Goal: Information Seeking & Learning: Learn about a topic

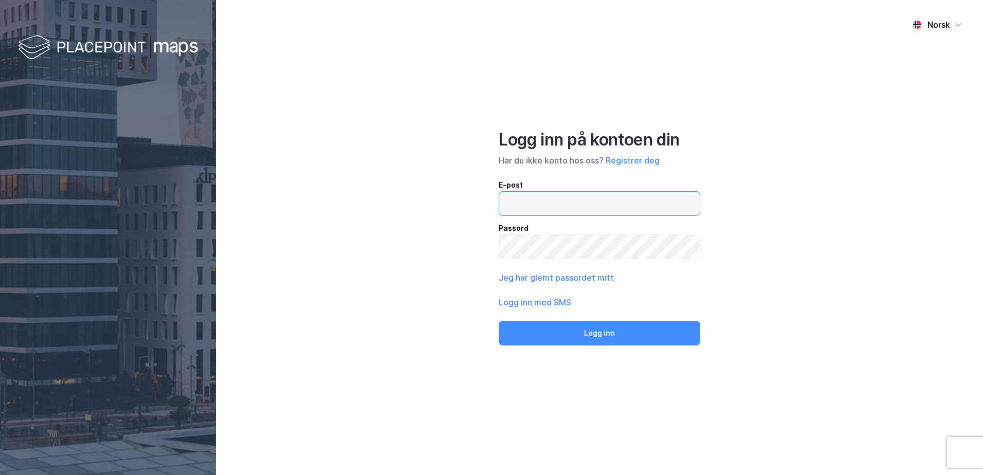
type input "[PERSON_NAME][EMAIL_ADDRESS][DOMAIN_NAME]"
click at [571, 323] on button "Logg inn" at bounding box center [598, 333] width 201 height 25
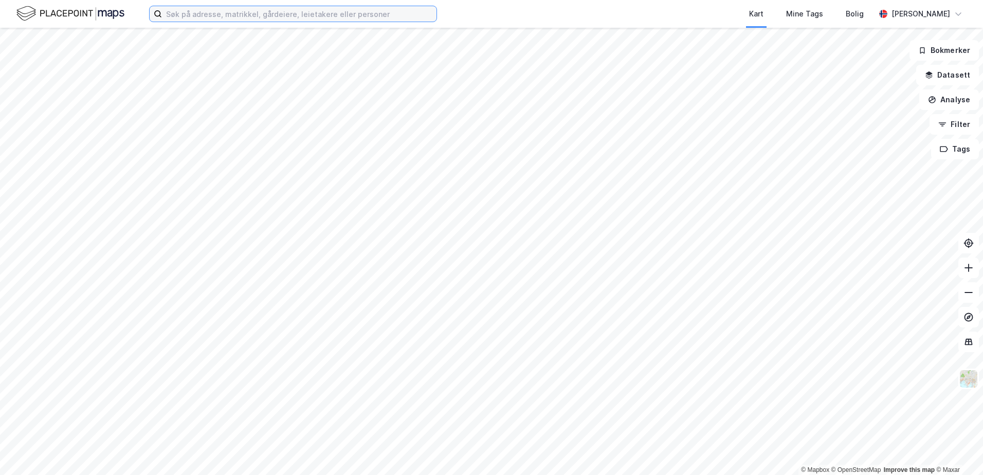
click at [225, 18] on input at bounding box center [299, 13] width 274 height 15
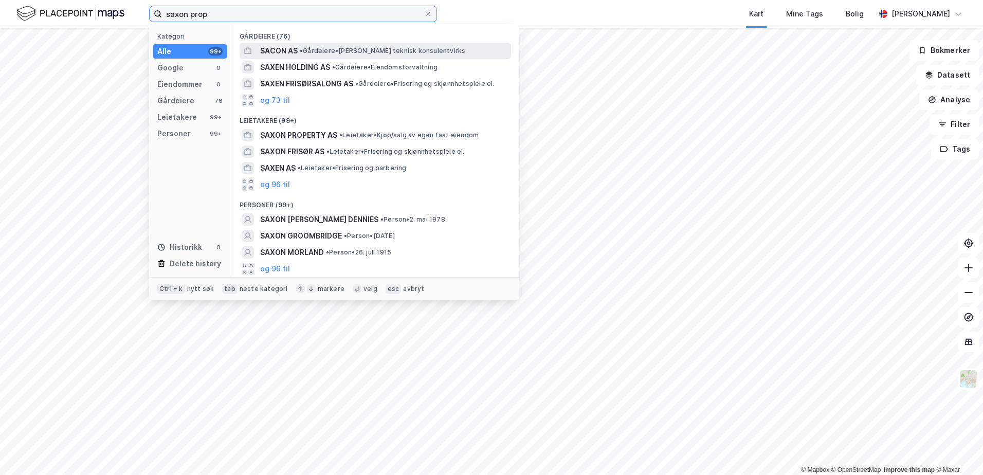
drag, startPoint x: 236, startPoint y: 17, endPoint x: 140, endPoint y: 14, distance: 96.1
click at [140, 14] on div "saxon prop Kategori Alle 99+ Google 0 Eiendommer 0 Gårdeiere 76 Leietakere 99+ …" at bounding box center [491, 14] width 983 height 28
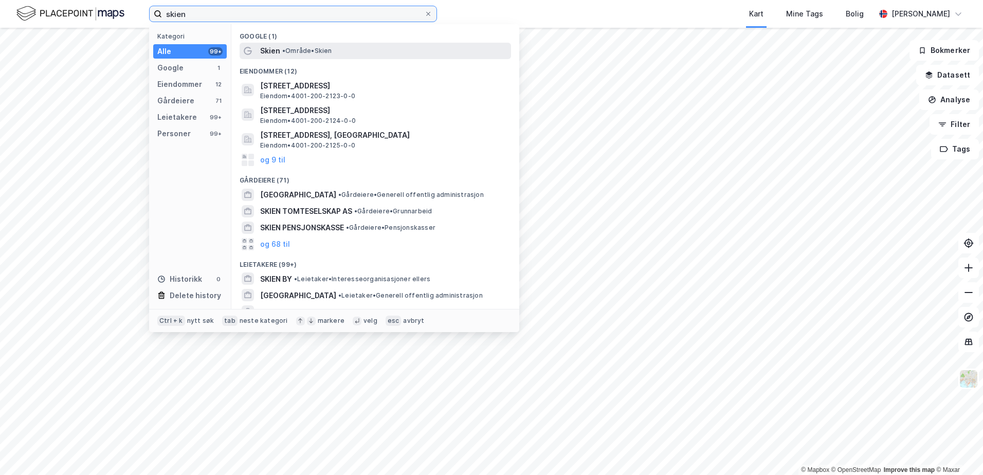
type input "skien"
click at [268, 51] on span "Skien" at bounding box center [270, 51] width 20 height 12
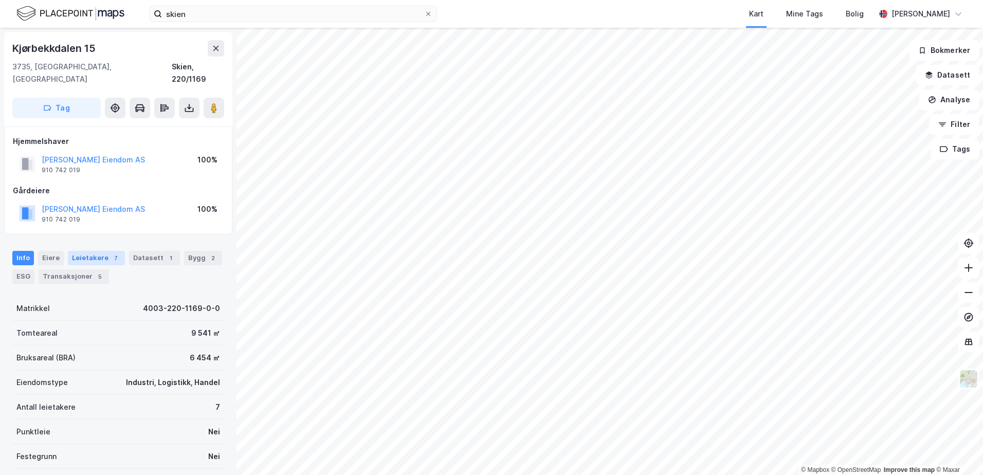
click at [86, 251] on div "Leietakere 7" at bounding box center [96, 258] width 57 height 14
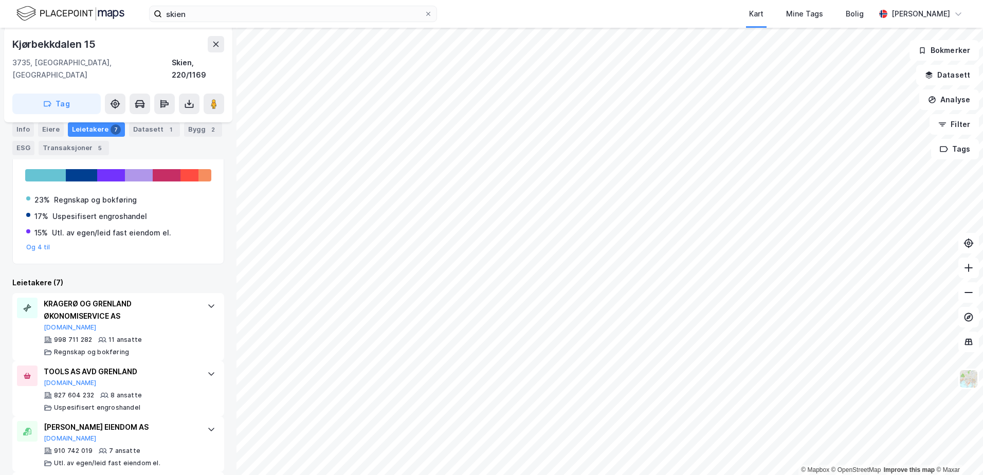
scroll to position [257, 0]
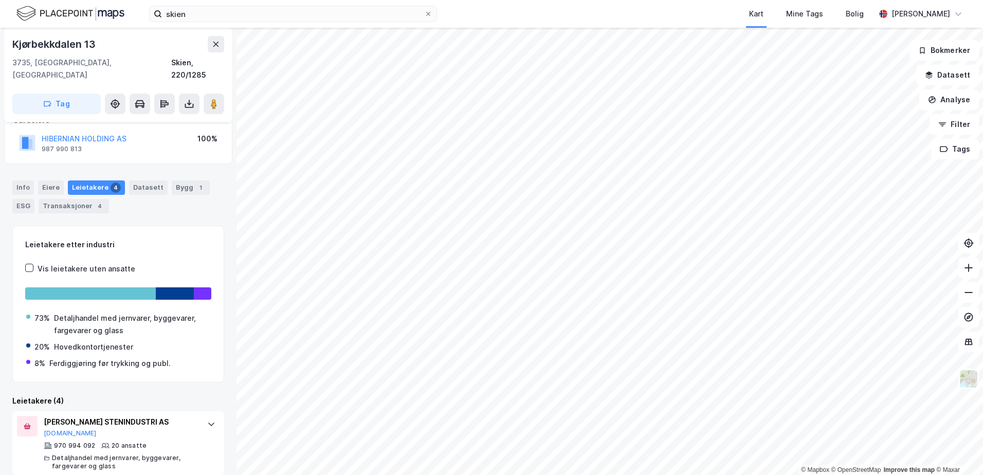
scroll to position [7, 0]
